Goal: Check status: Check status

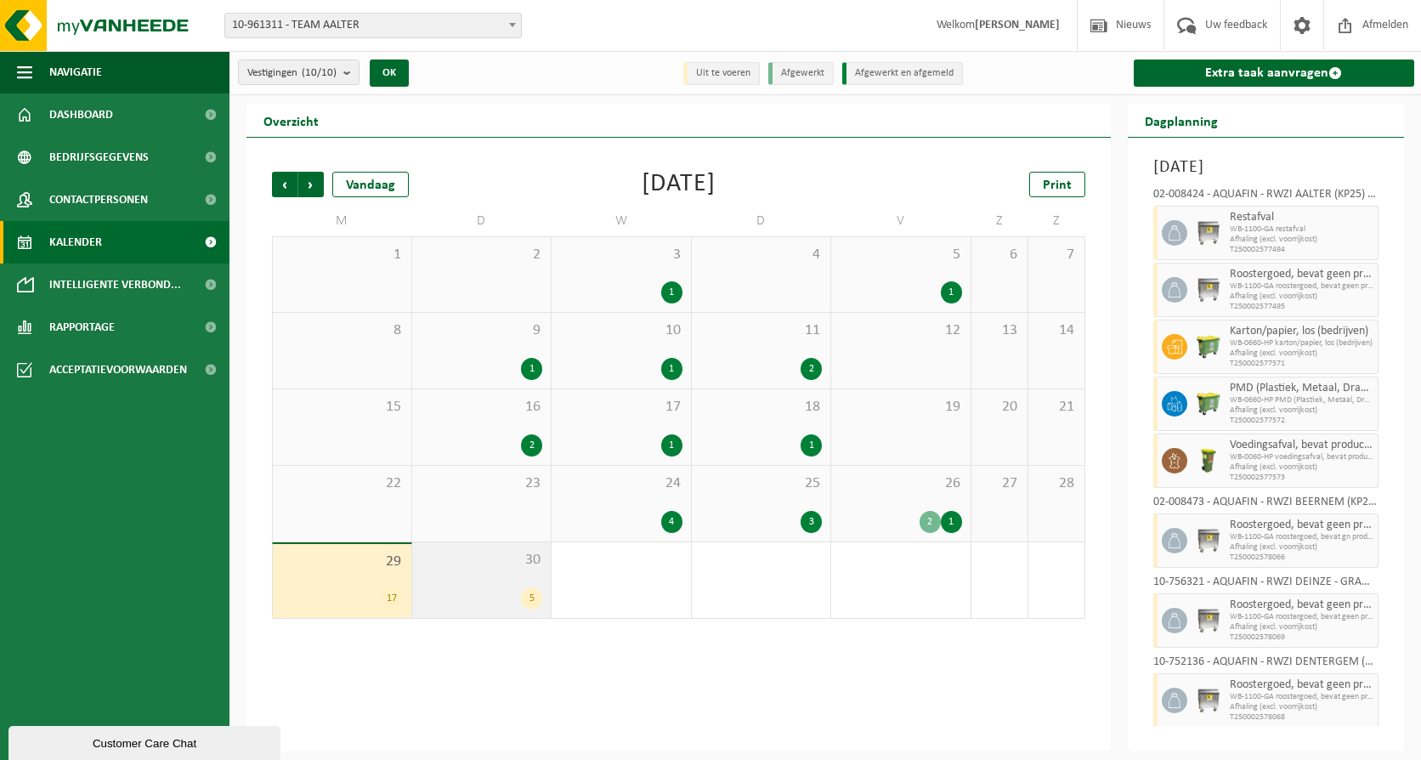
click at [479, 573] on div "30 5" at bounding box center [481, 580] width 139 height 76
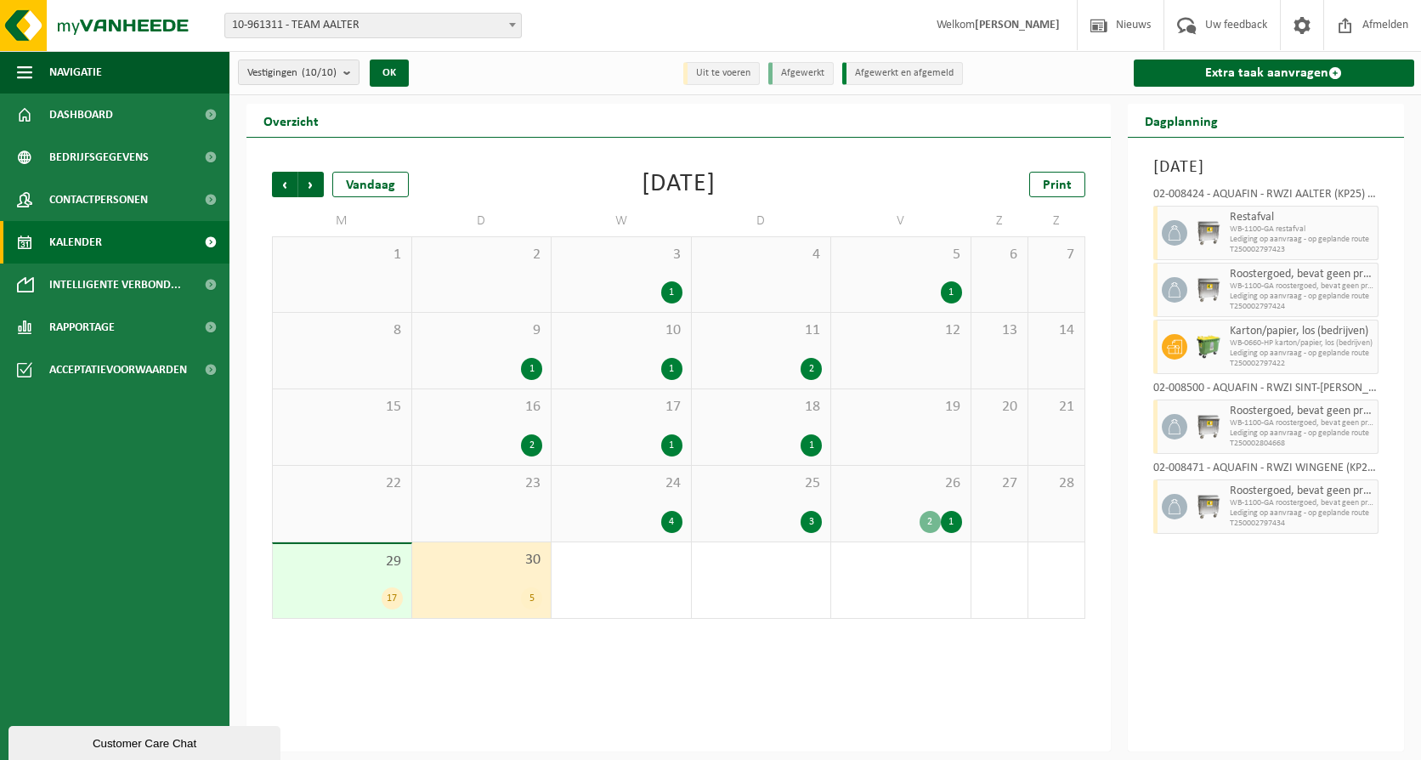
click at [339, 578] on div "29 17" at bounding box center [342, 581] width 139 height 74
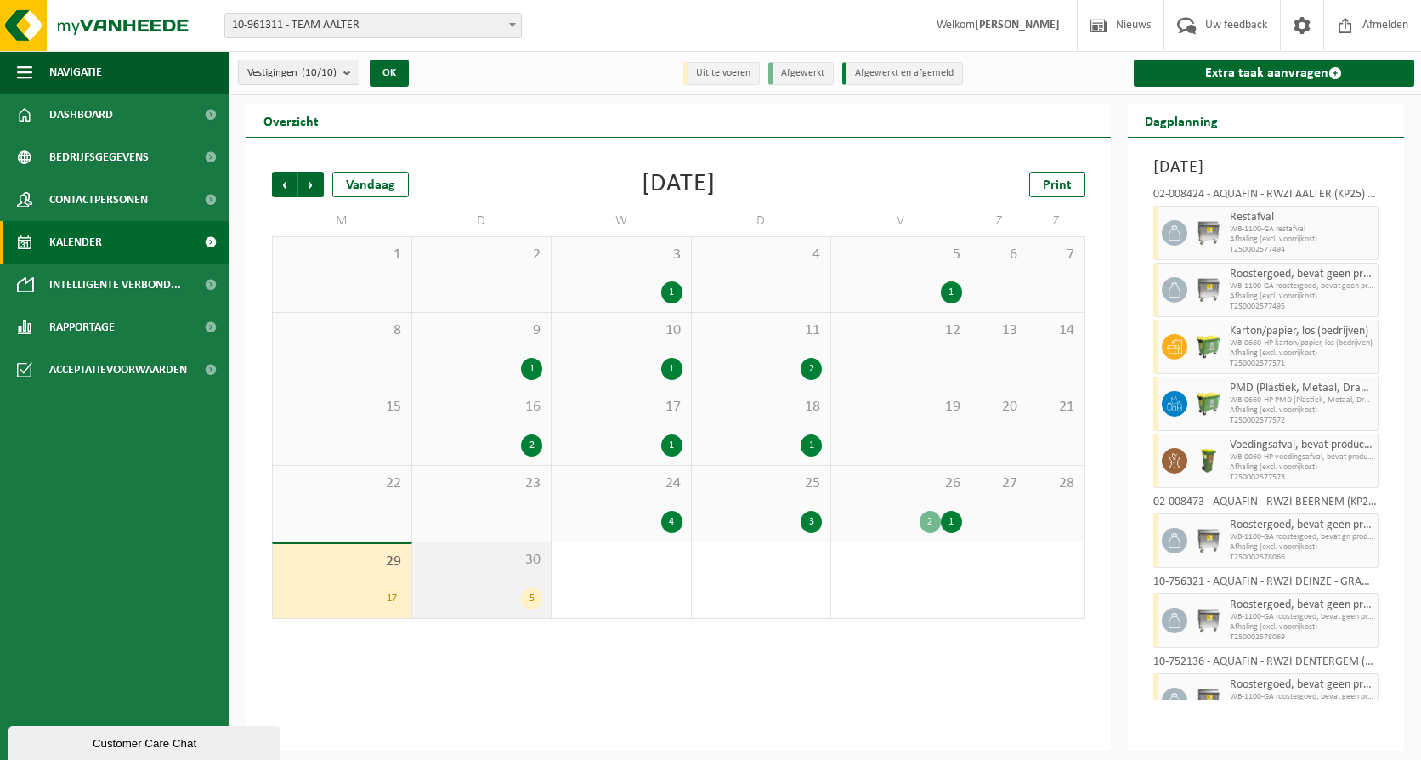
click at [462, 575] on div "30 5" at bounding box center [481, 580] width 139 height 76
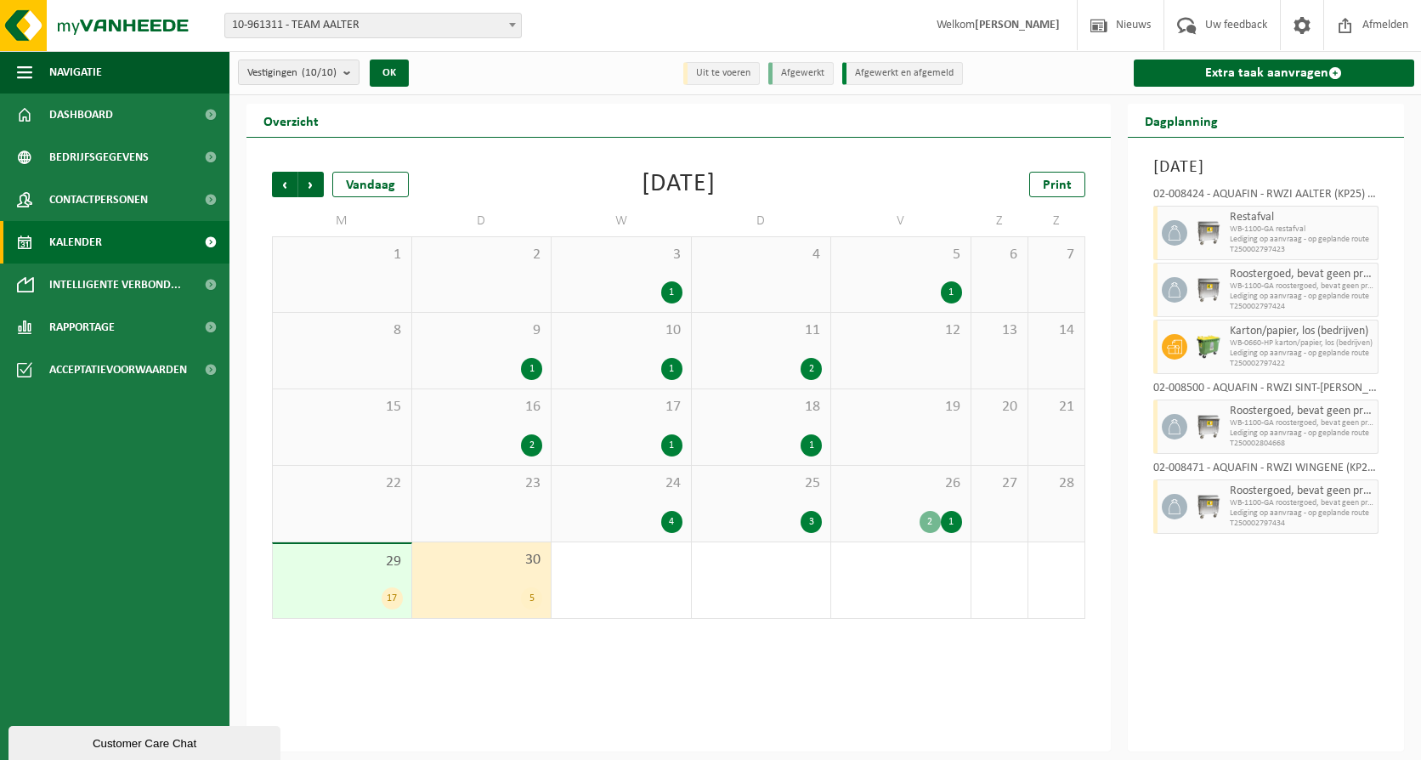
click at [325, 584] on div "29 17" at bounding box center [342, 581] width 139 height 74
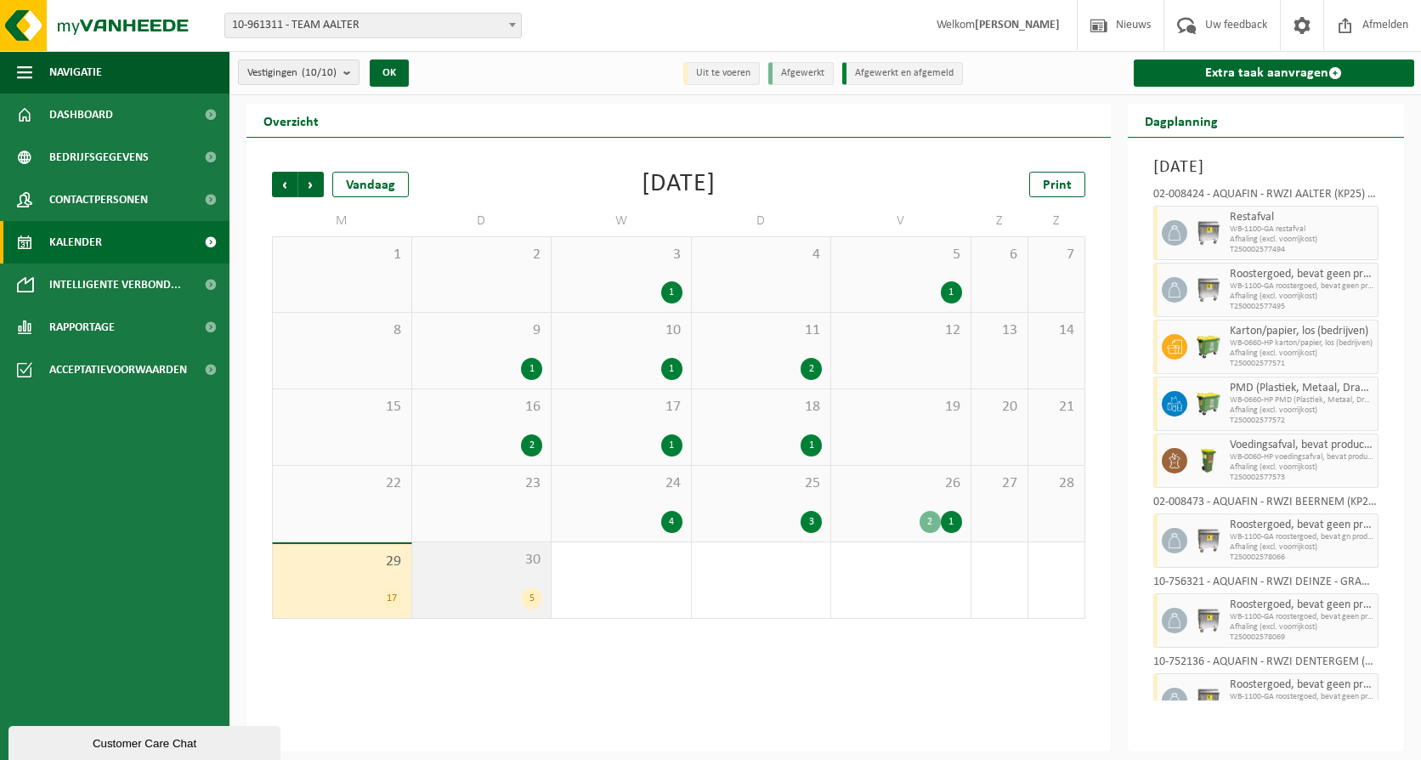
click at [505, 567] on span "30" at bounding box center [482, 560] width 122 height 19
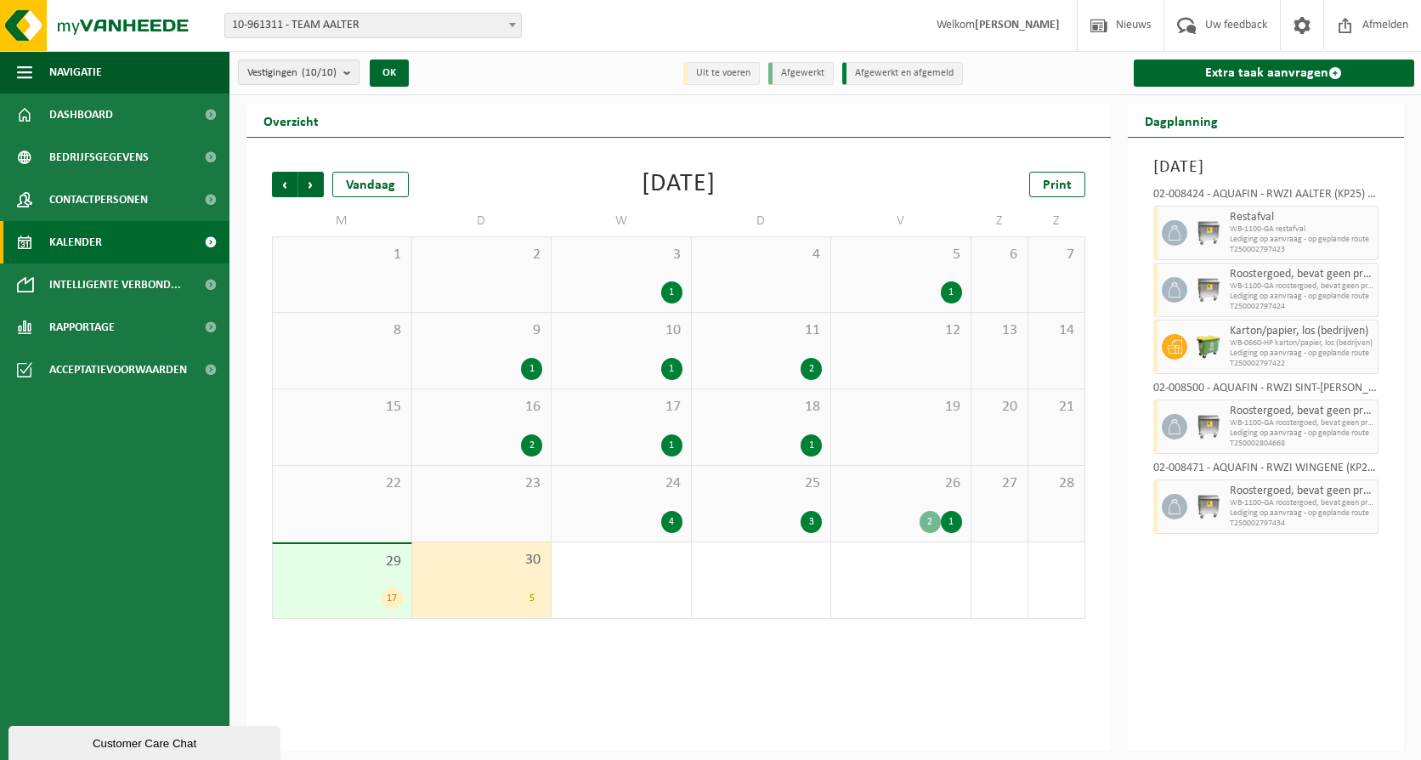
click at [337, 586] on div "29 17" at bounding box center [342, 581] width 139 height 74
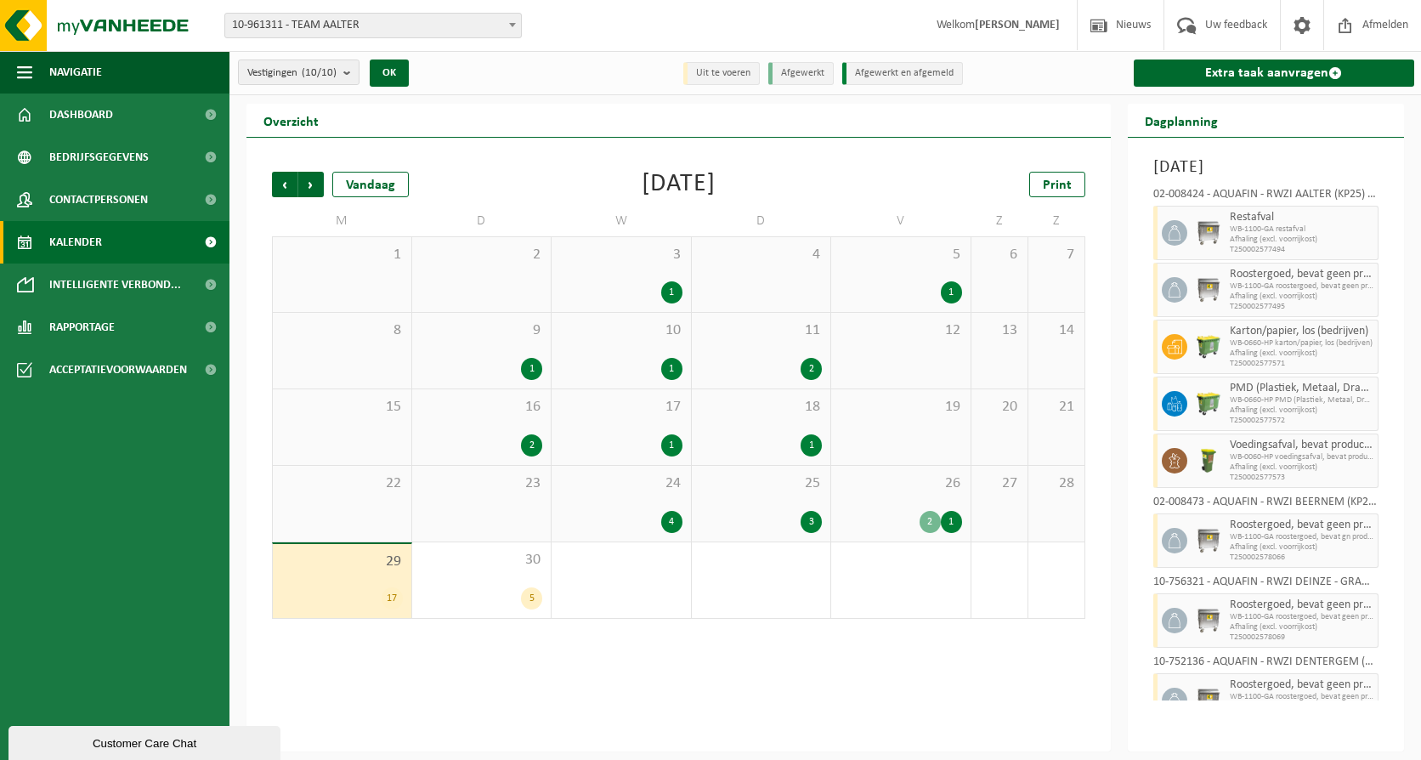
click at [884, 489] on span "26" at bounding box center [901, 483] width 122 height 19
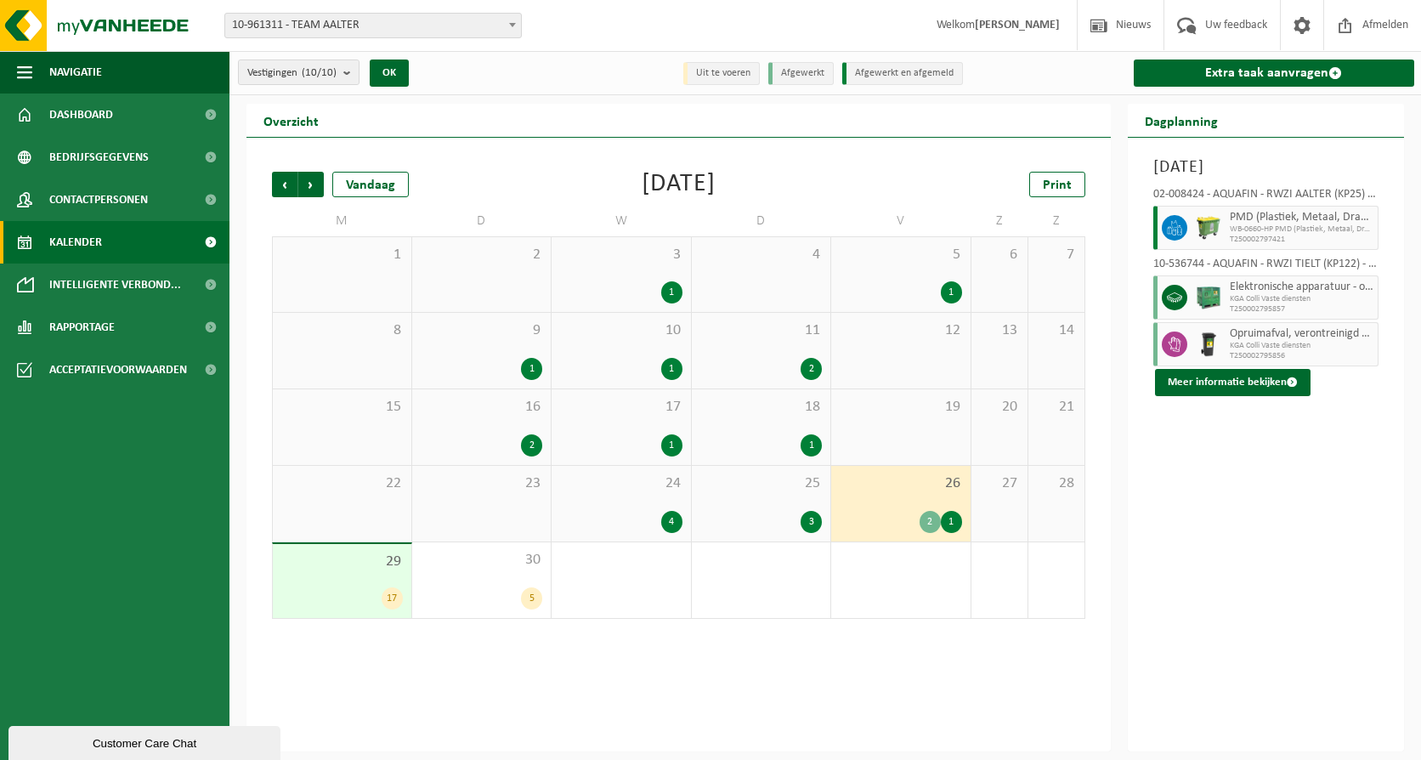
click at [769, 499] on div "25 3" at bounding box center [761, 504] width 139 height 76
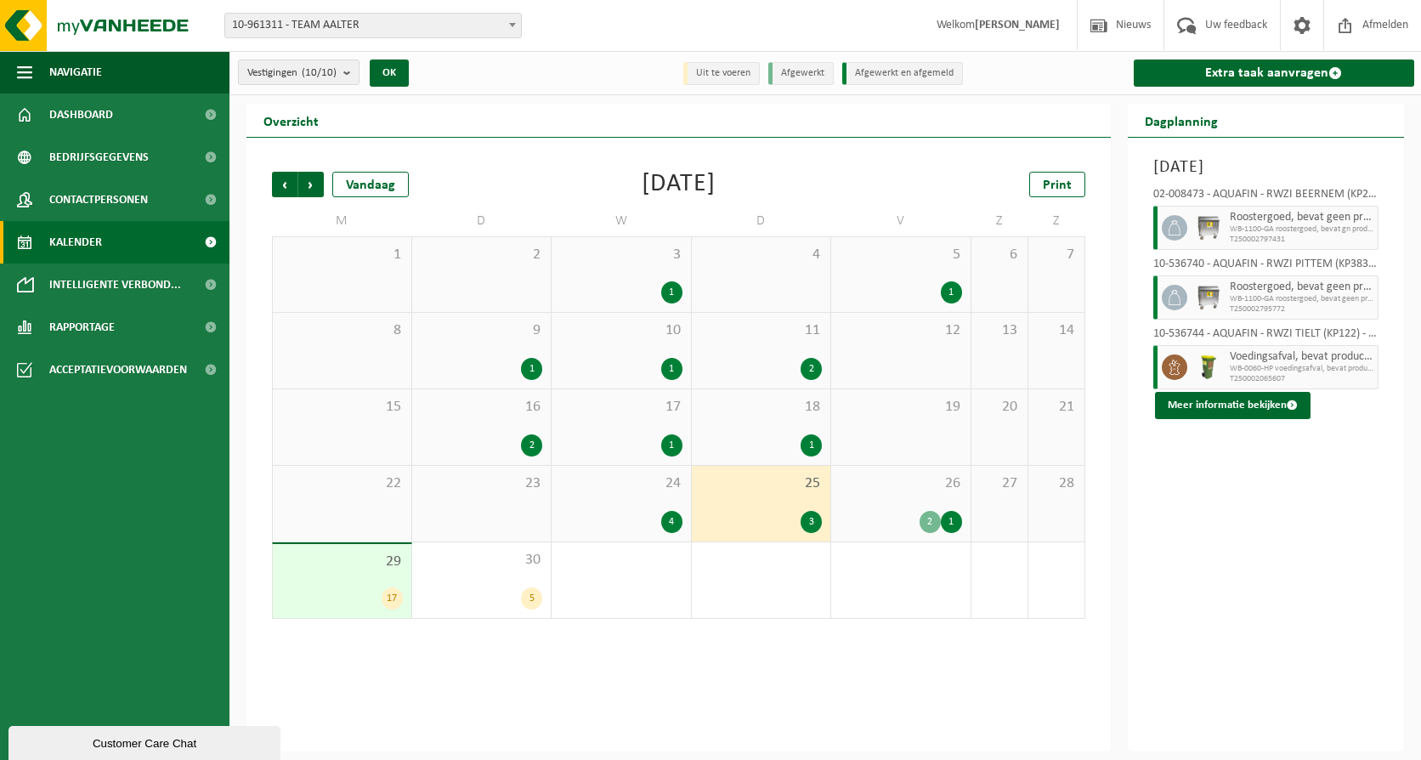
click at [654, 513] on div "4" at bounding box center [621, 522] width 122 height 22
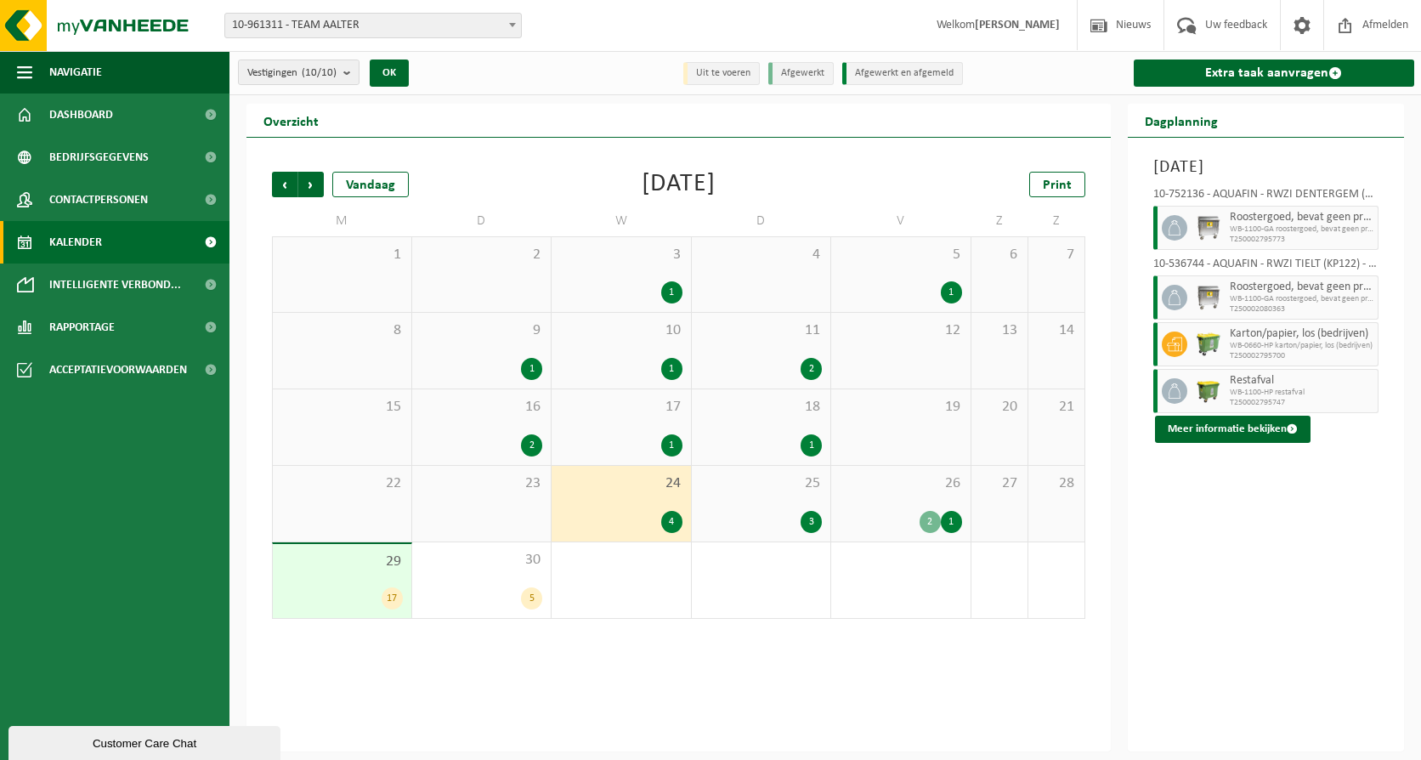
click at [741, 502] on div "25 3" at bounding box center [761, 504] width 139 height 76
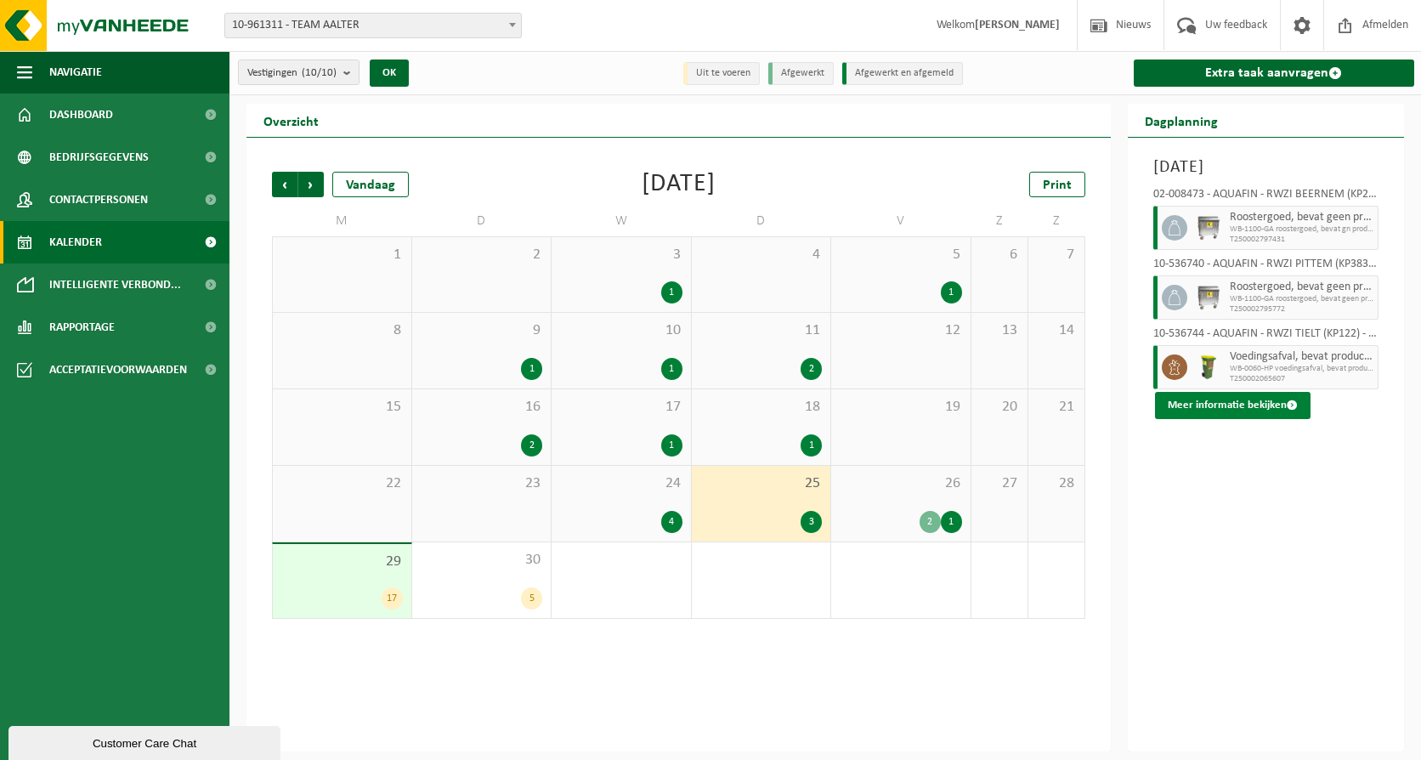
click at [1254, 419] on button "Meer informatie bekijken" at bounding box center [1233, 405] width 156 height 27
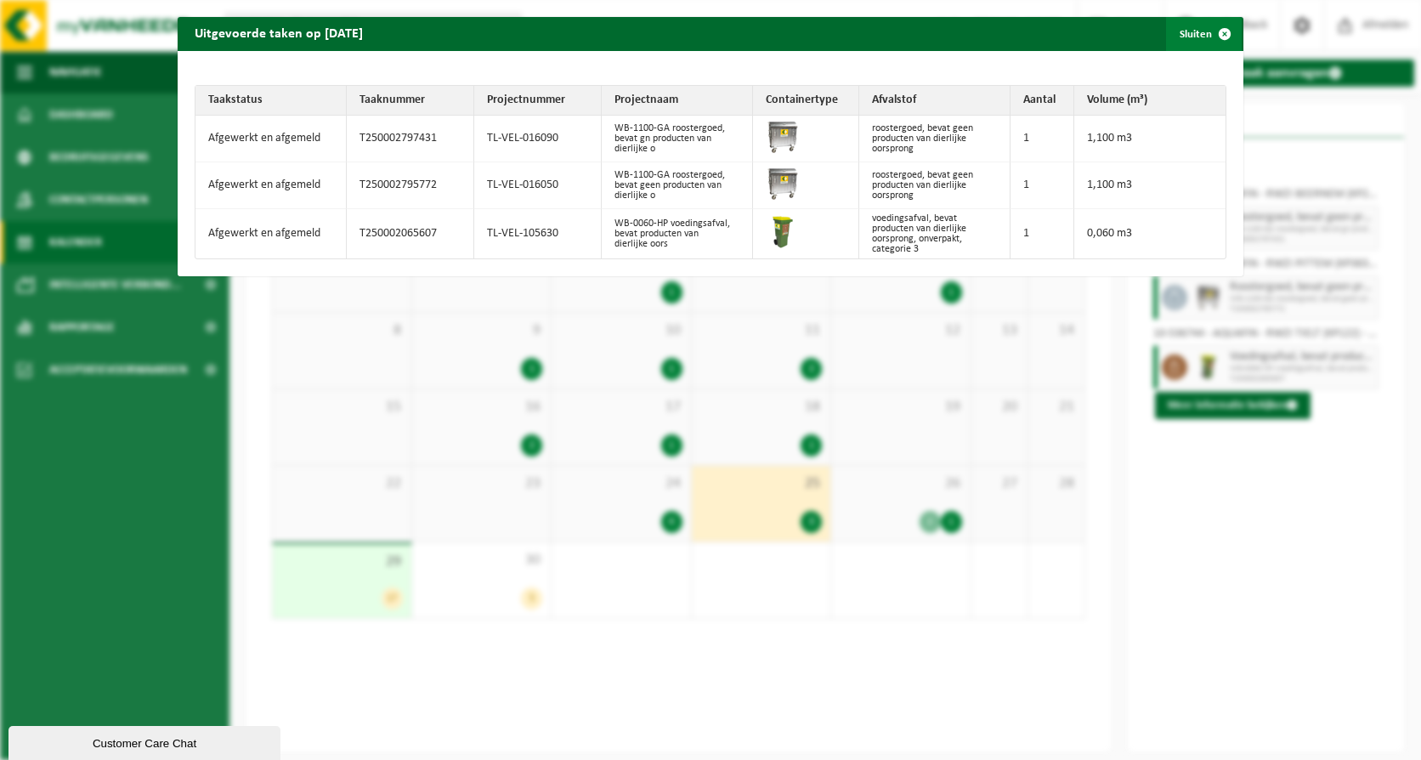
click at [1209, 36] on span "button" at bounding box center [1225, 34] width 34 height 34
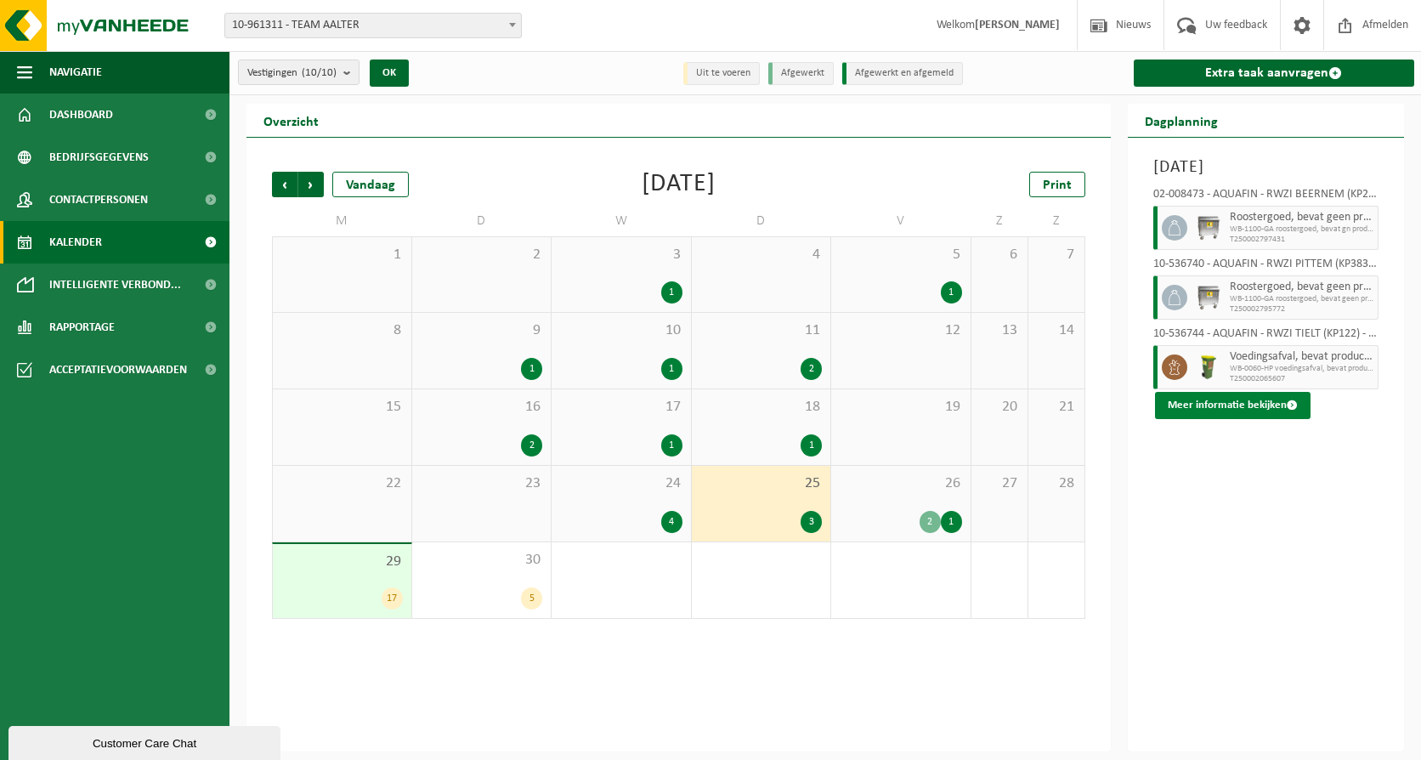
click at [1231, 419] on button "Meer informatie bekijken" at bounding box center [1233, 405] width 156 height 27
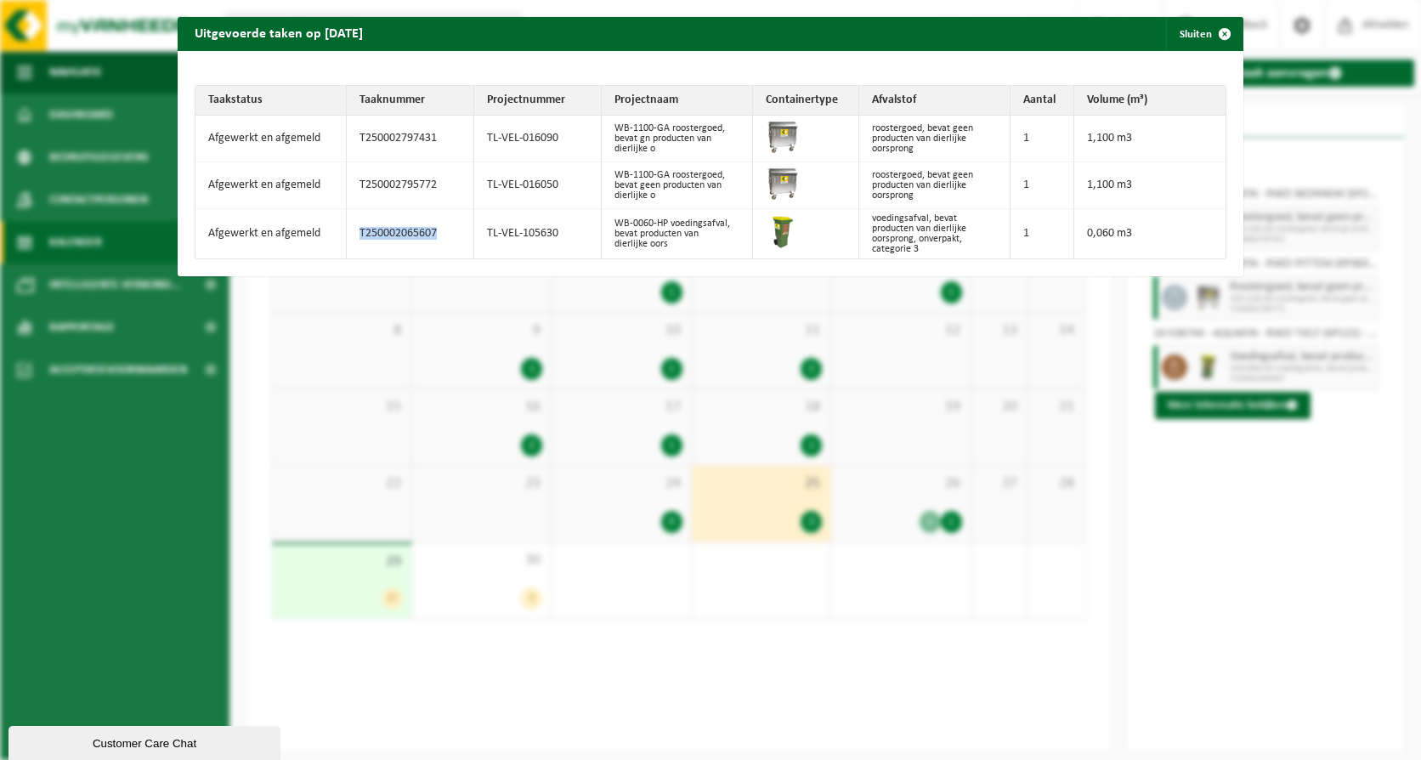
drag, startPoint x: 357, startPoint y: 229, endPoint x: 433, endPoint y: 235, distance: 76.7
click at [433, 235] on td "T250002065607" at bounding box center [410, 233] width 127 height 49
drag, startPoint x: 433, startPoint y: 235, endPoint x: 412, endPoint y: 231, distance: 21.7
copy td "T250002065607"
click at [1208, 33] on span "button" at bounding box center [1225, 34] width 34 height 34
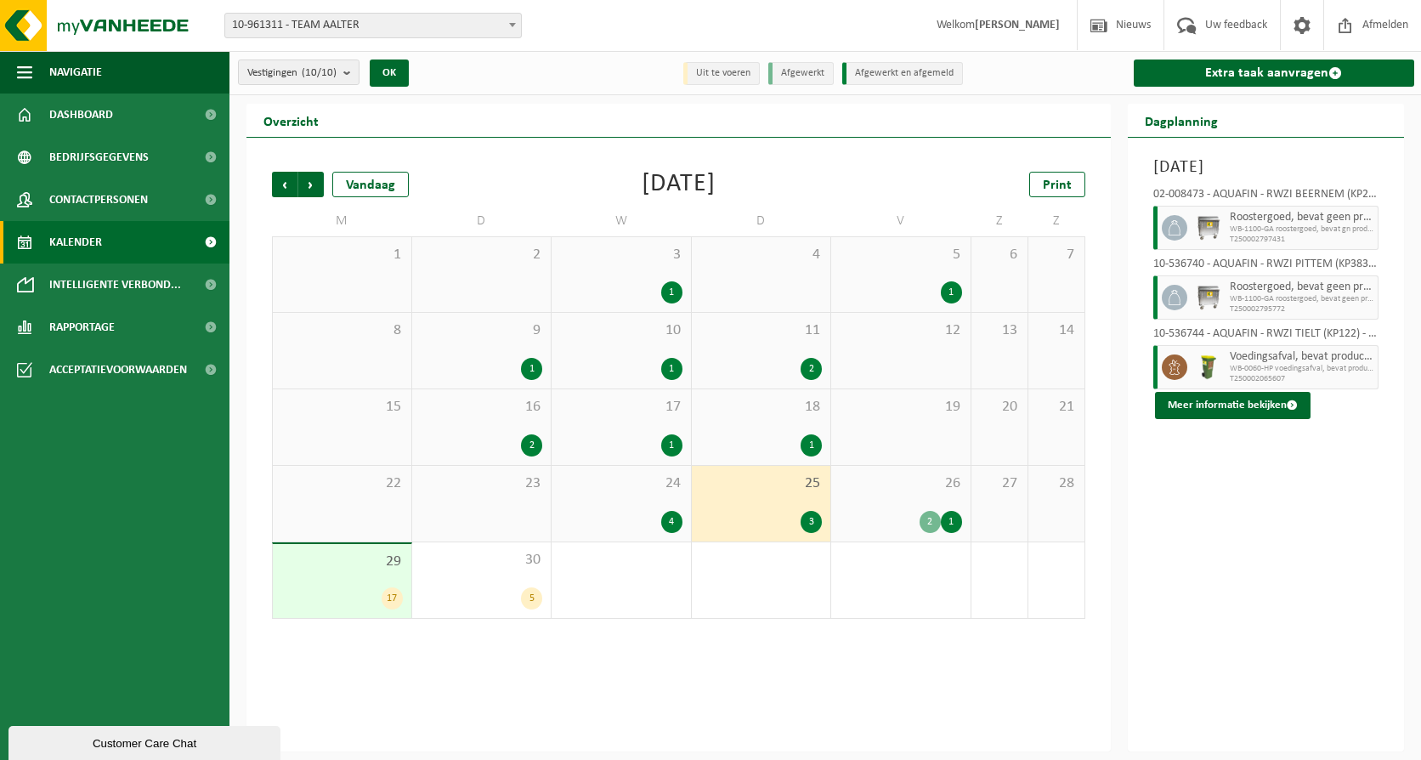
click at [922, 504] on div "26 2 1" at bounding box center [900, 504] width 139 height 76
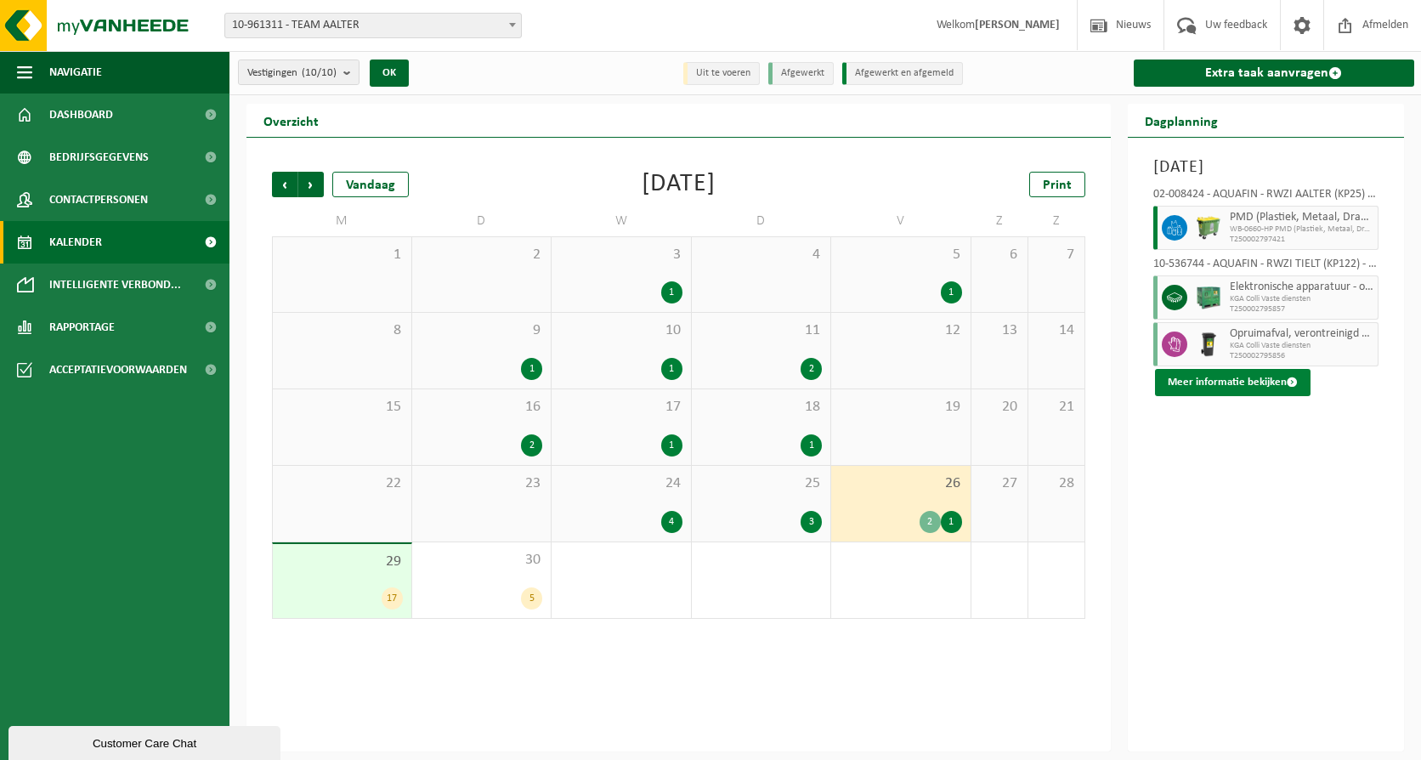
click at [1270, 381] on button "Meer informatie bekijken" at bounding box center [1233, 382] width 156 height 27
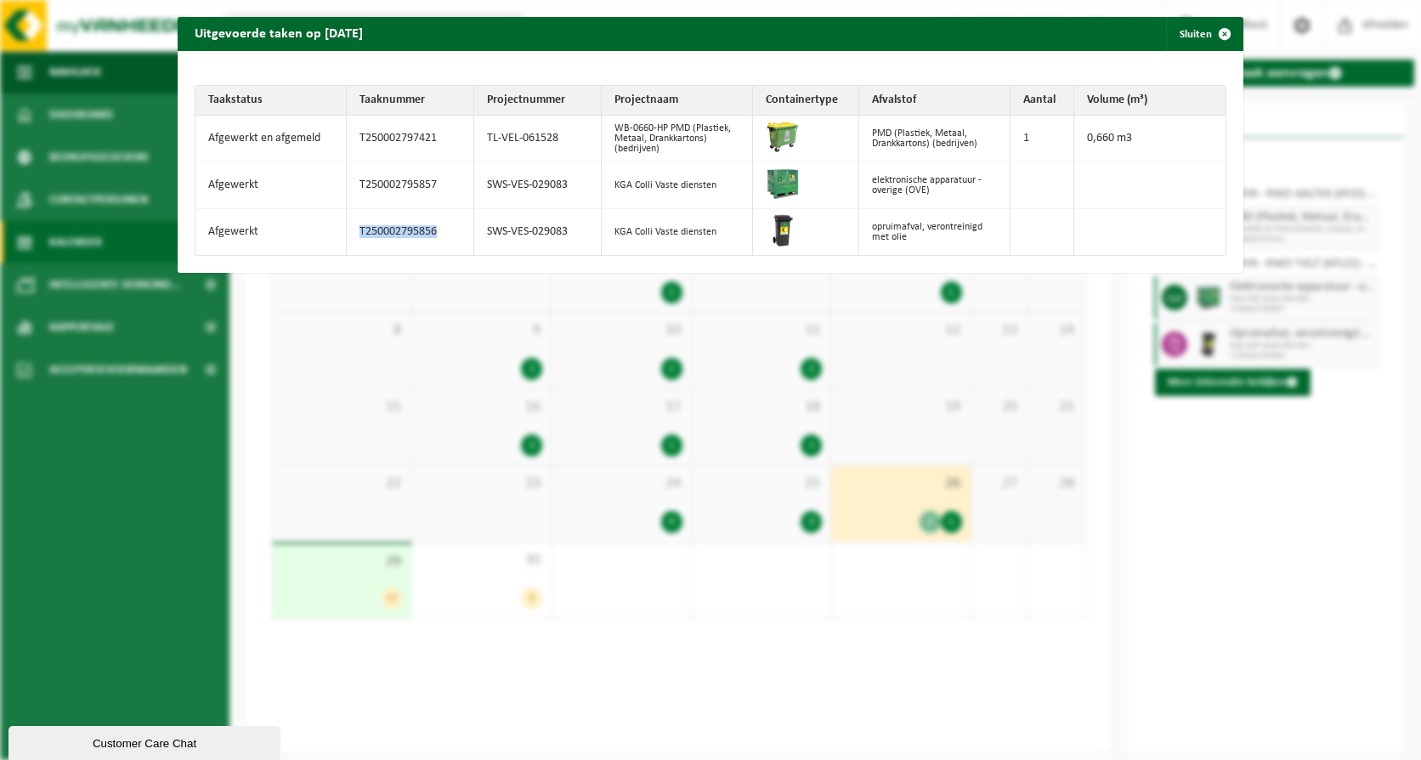
drag, startPoint x: 356, startPoint y: 228, endPoint x: 435, endPoint y: 233, distance: 79.2
click at [435, 233] on td "T250002795856" at bounding box center [410, 232] width 127 height 46
drag, startPoint x: 435, startPoint y: 233, endPoint x: 423, endPoint y: 230, distance: 12.2
copy td "T250002795856"
click at [799, 180] on td at bounding box center [806, 185] width 106 height 47
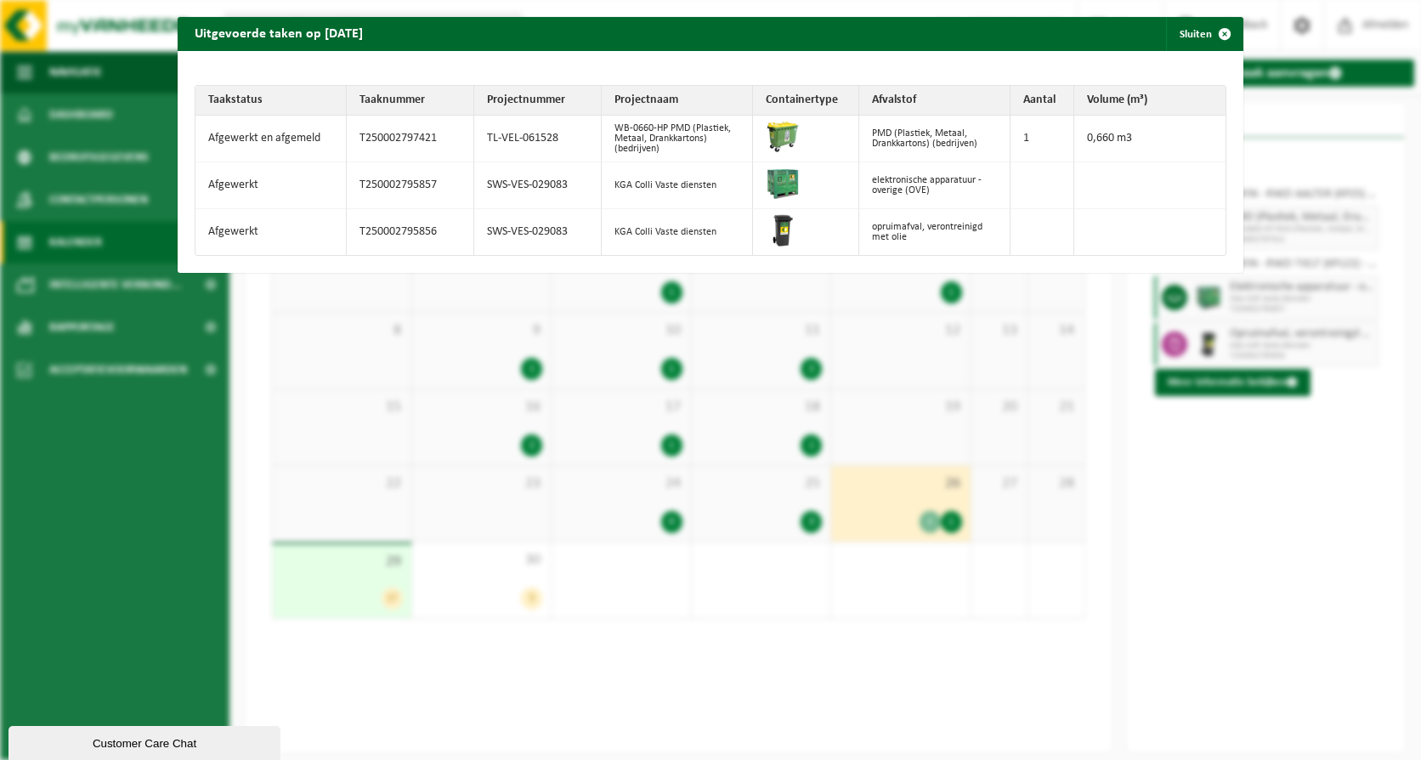
click at [610, 188] on td "KGA Colli Vaste diensten" at bounding box center [677, 185] width 151 height 47
click at [161, 467] on div "Uitgevoerde taken op [DATE] Sluiten Taakstatus Taaknummer Projectnummer Project…" at bounding box center [710, 380] width 1421 height 760
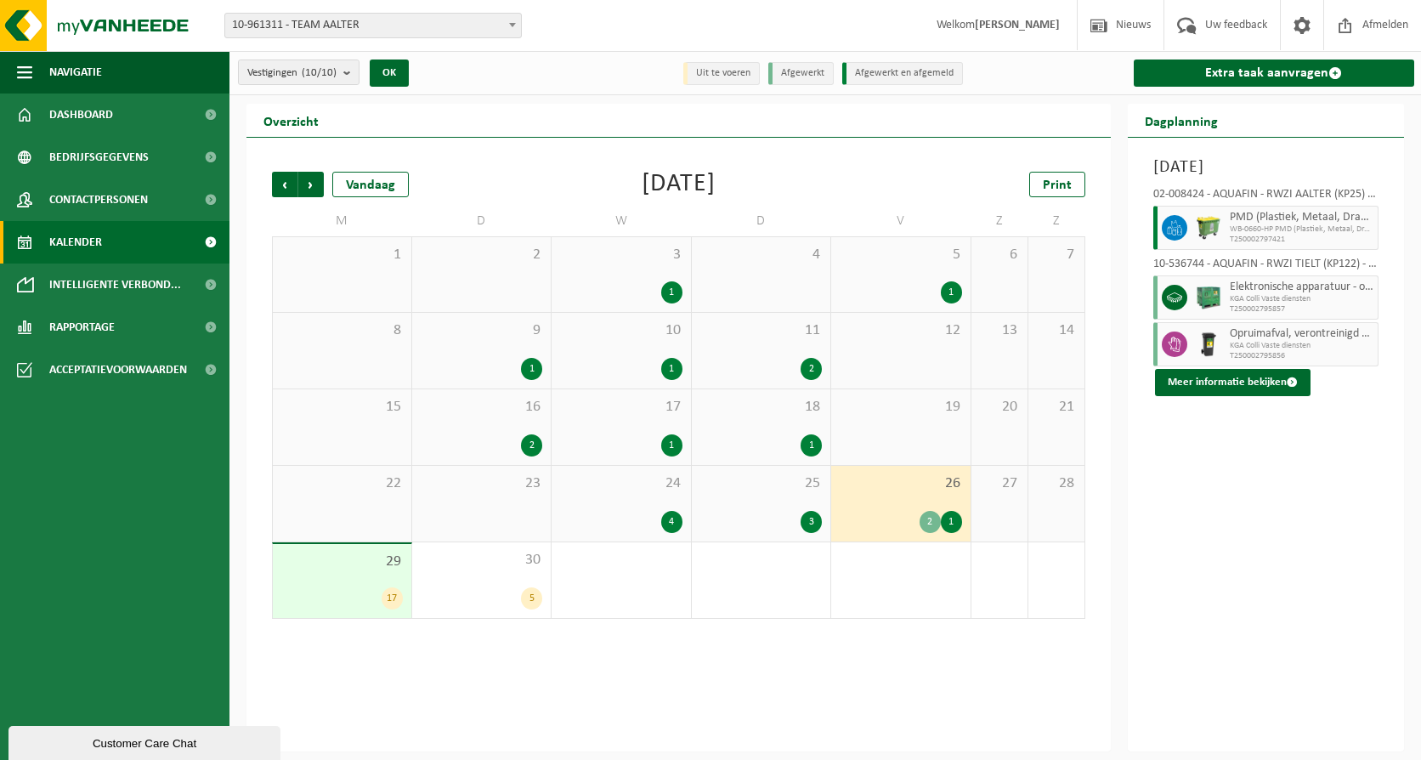
click at [359, 582] on div "29 17" at bounding box center [342, 581] width 139 height 74
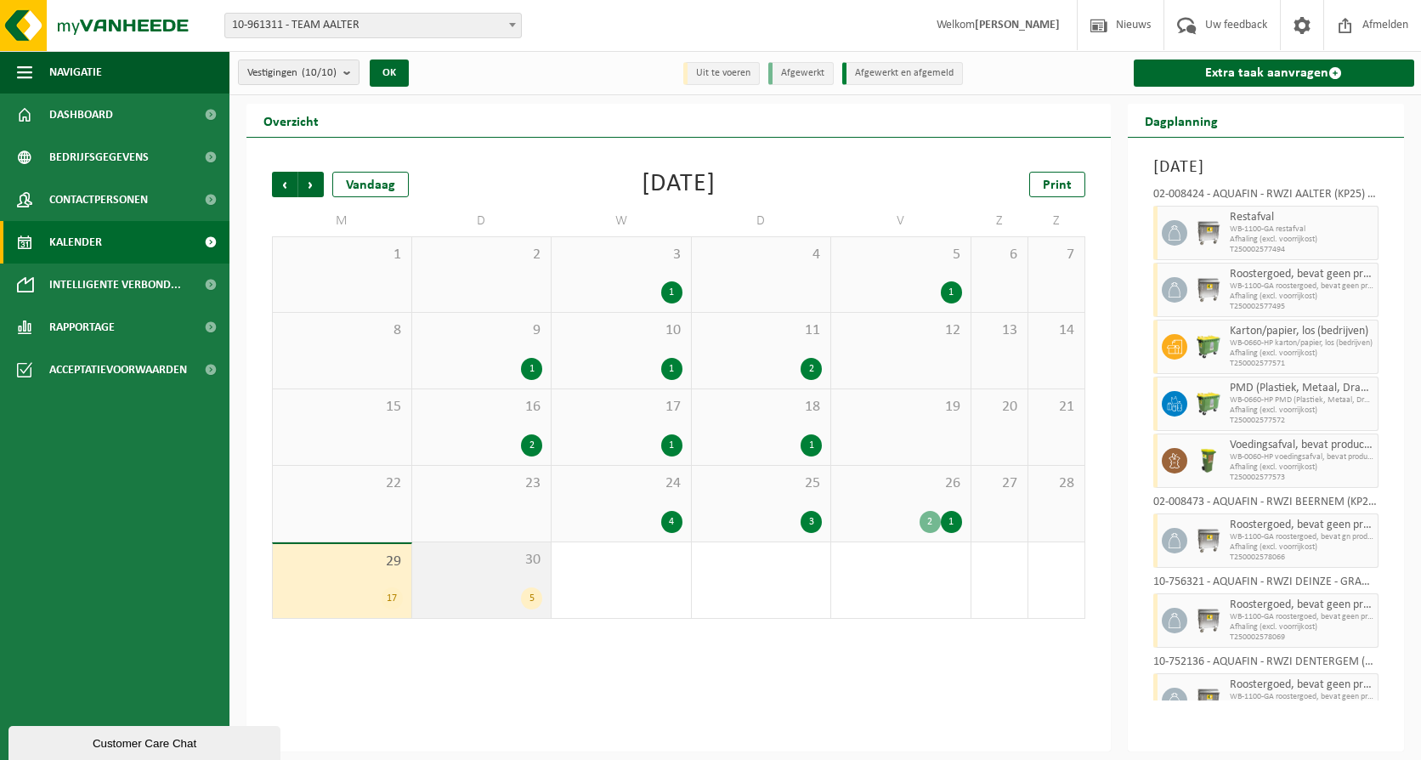
click at [479, 578] on div "30 5" at bounding box center [481, 580] width 139 height 76
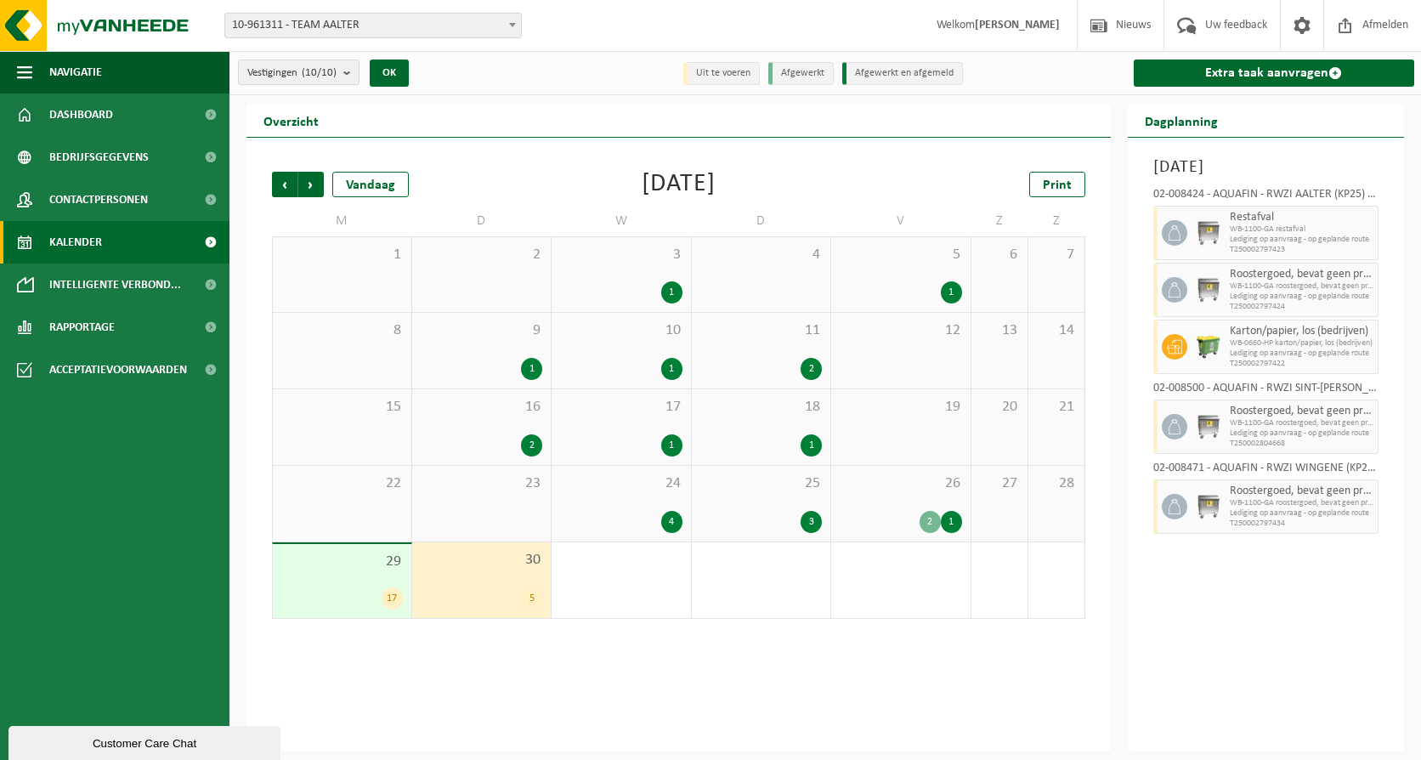
click at [343, 586] on div "29 17" at bounding box center [342, 581] width 139 height 74
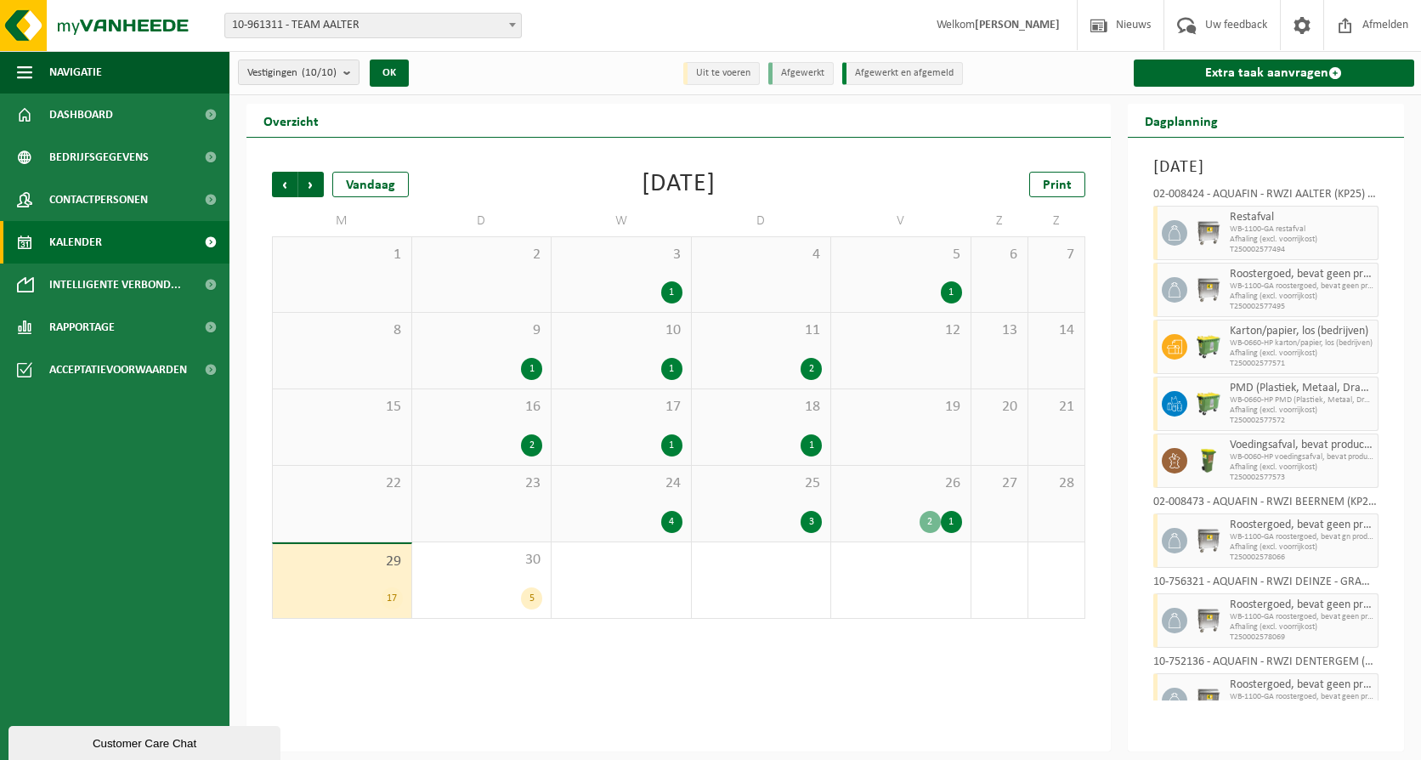
click at [773, 504] on div "25 3" at bounding box center [761, 504] width 139 height 76
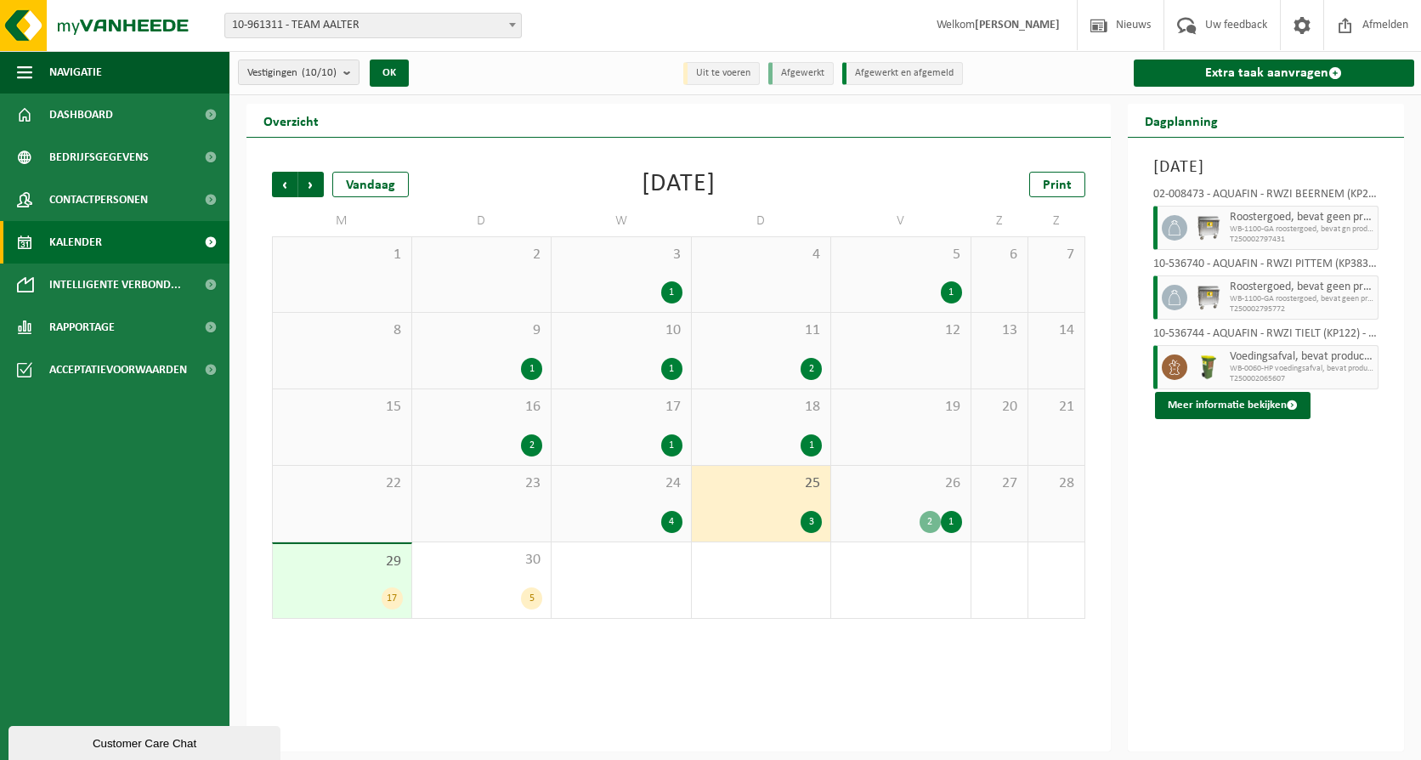
click at [762, 438] on div "1" at bounding box center [761, 445] width 122 height 22
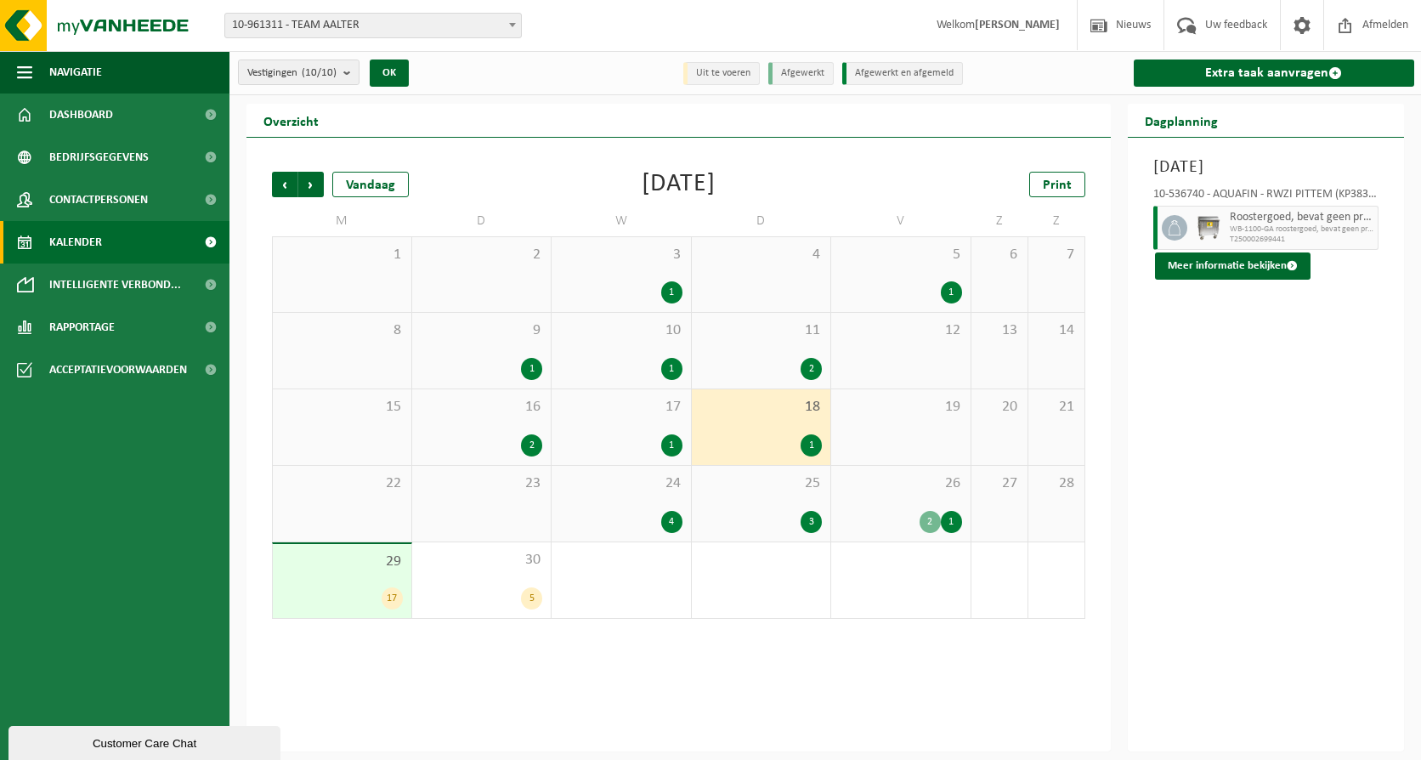
click at [769, 505] on div "25 3" at bounding box center [761, 504] width 139 height 76
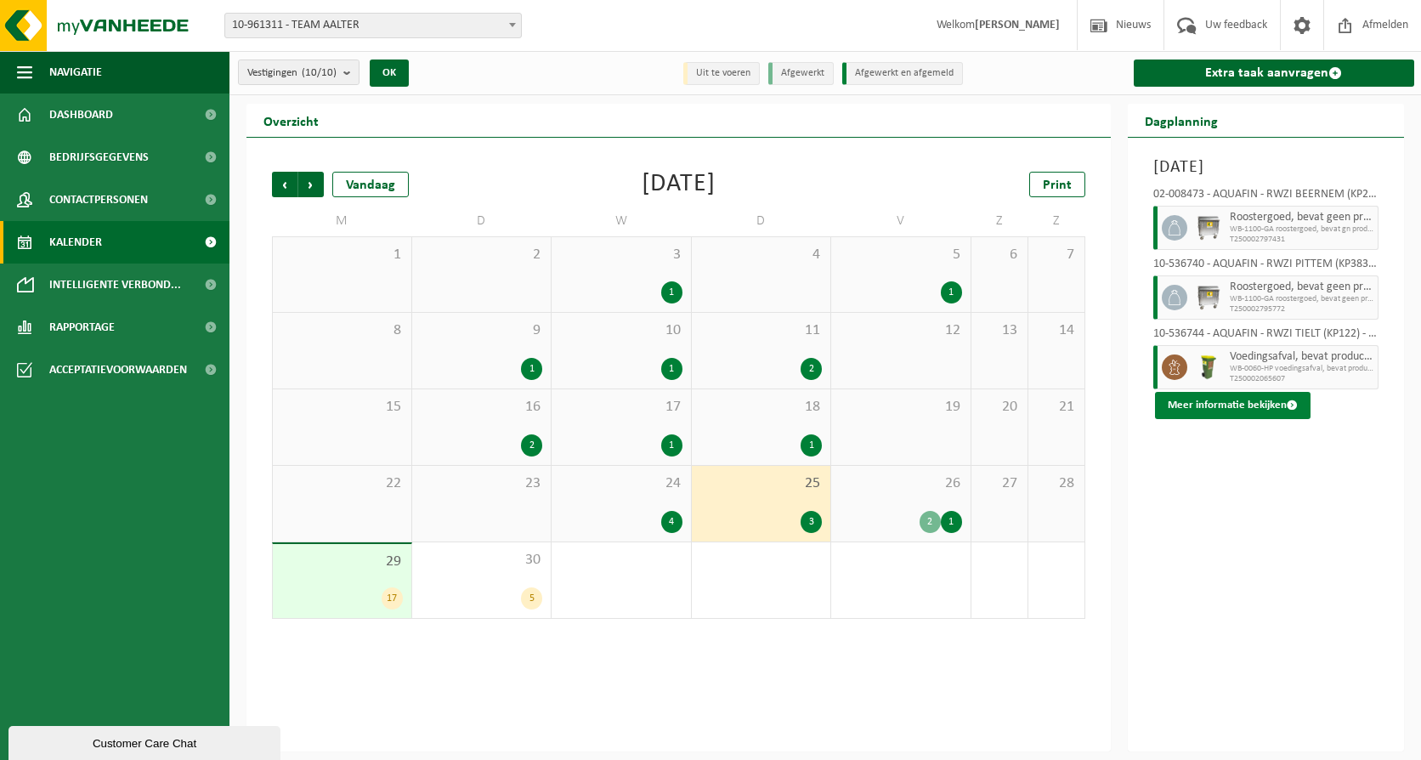
click at [1245, 419] on button "Meer informatie bekijken" at bounding box center [1233, 405] width 156 height 27
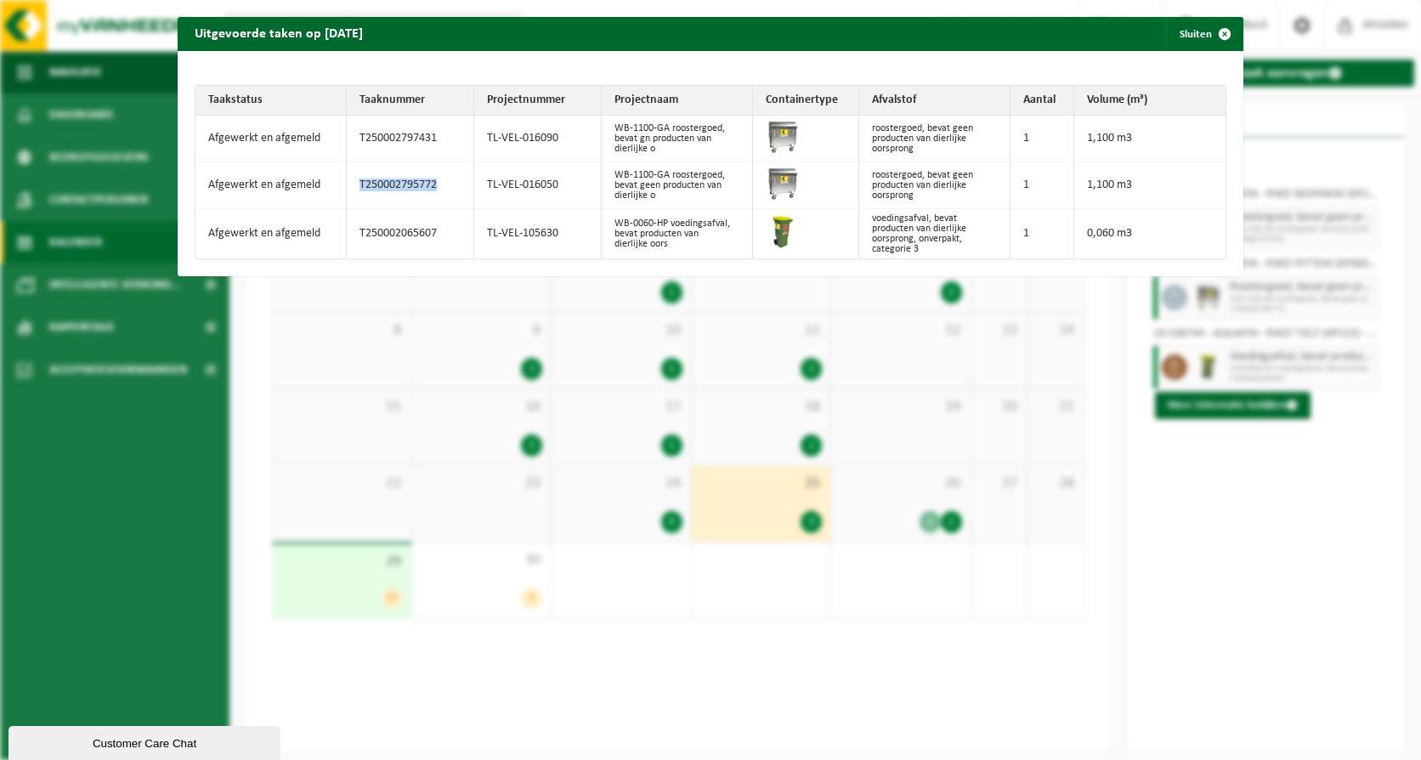
drag, startPoint x: 355, startPoint y: 185, endPoint x: 435, endPoint y: 186, distance: 79.9
click at [435, 186] on td "T250002795772" at bounding box center [410, 185] width 127 height 47
drag, startPoint x: 435, startPoint y: 186, endPoint x: 423, endPoint y: 184, distance: 12.0
copy td "T250002795772"
click at [644, 652] on div "Uitgevoerde taken op [DATE] Sluiten Taakstatus Taaknummer Projectnummer Project…" at bounding box center [710, 380] width 1421 height 760
